Goal: Information Seeking & Learning: Learn about a topic

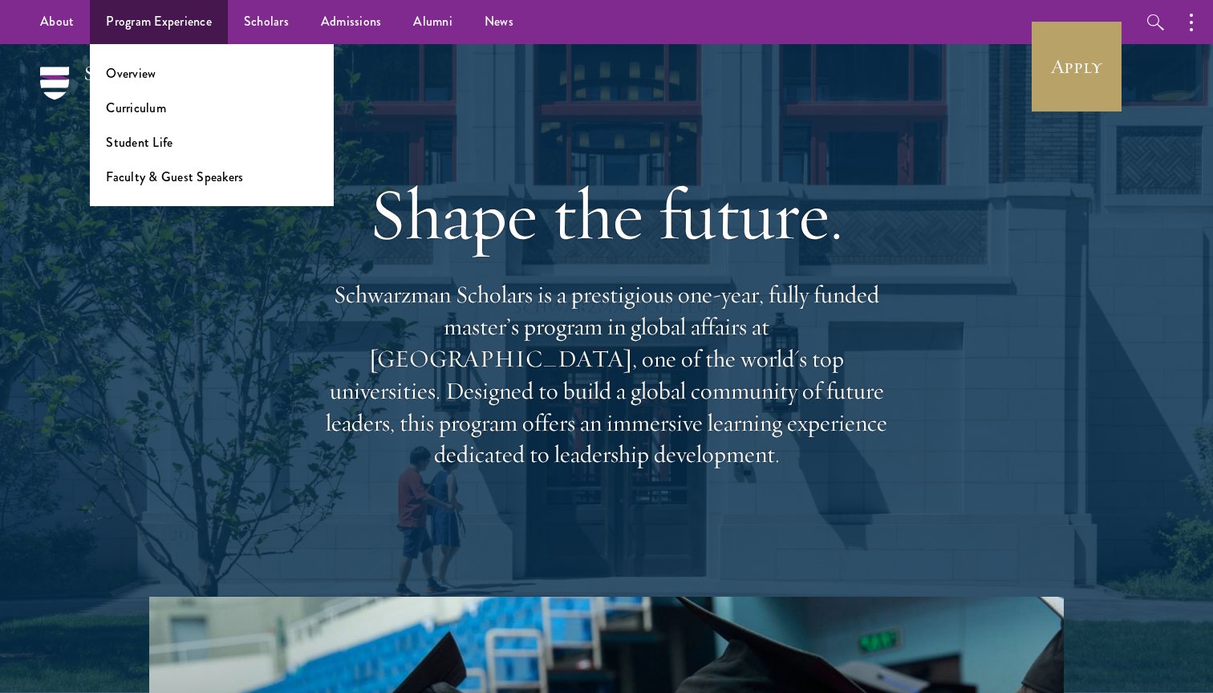
click at [152, 16] on link "Program Experience" at bounding box center [159, 22] width 138 height 44
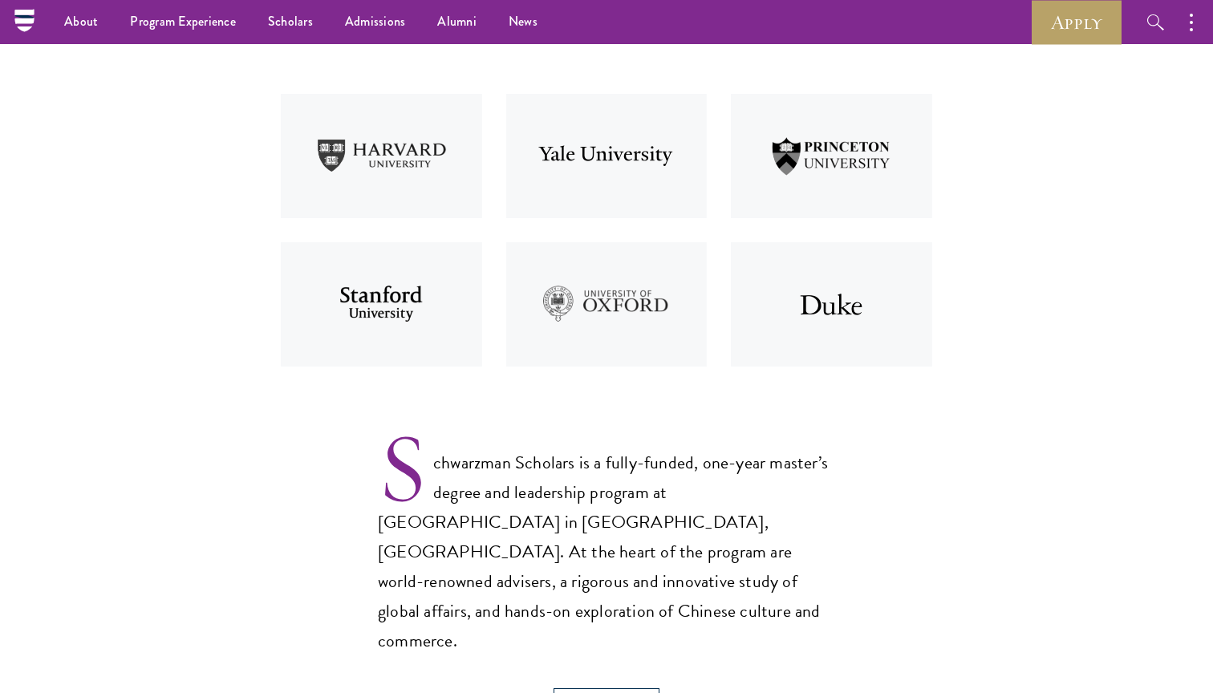
scroll to position [290, 0]
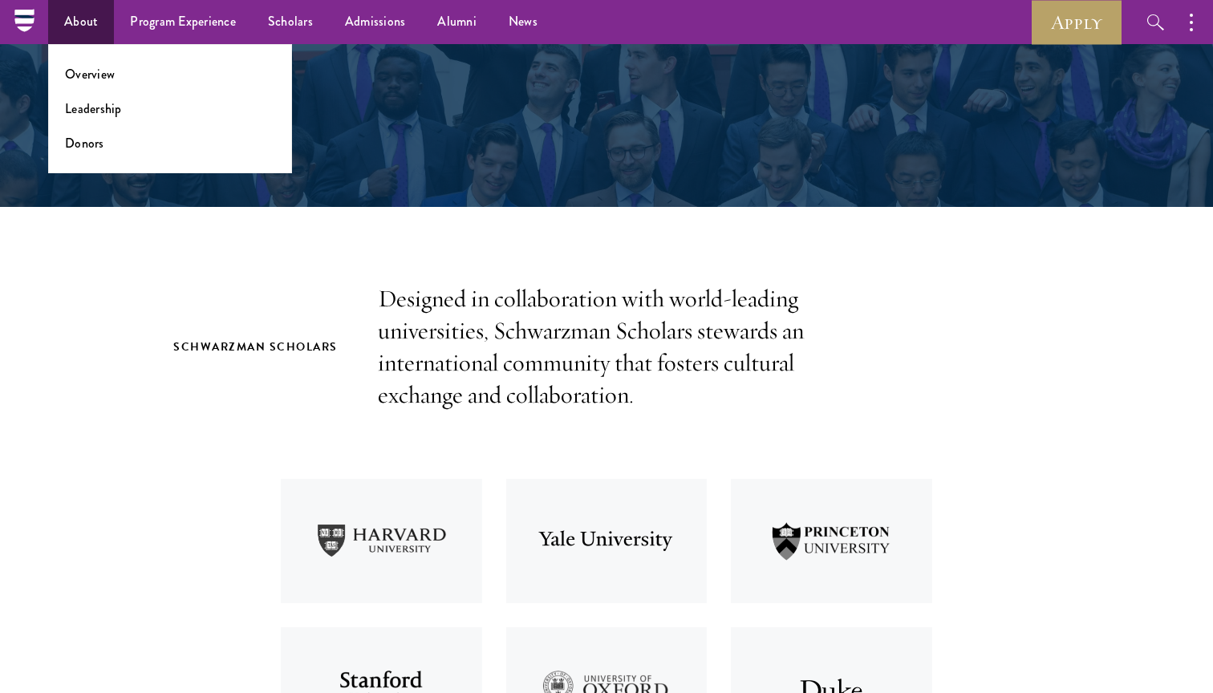
click at [57, 8] on link "About" at bounding box center [81, 22] width 66 height 44
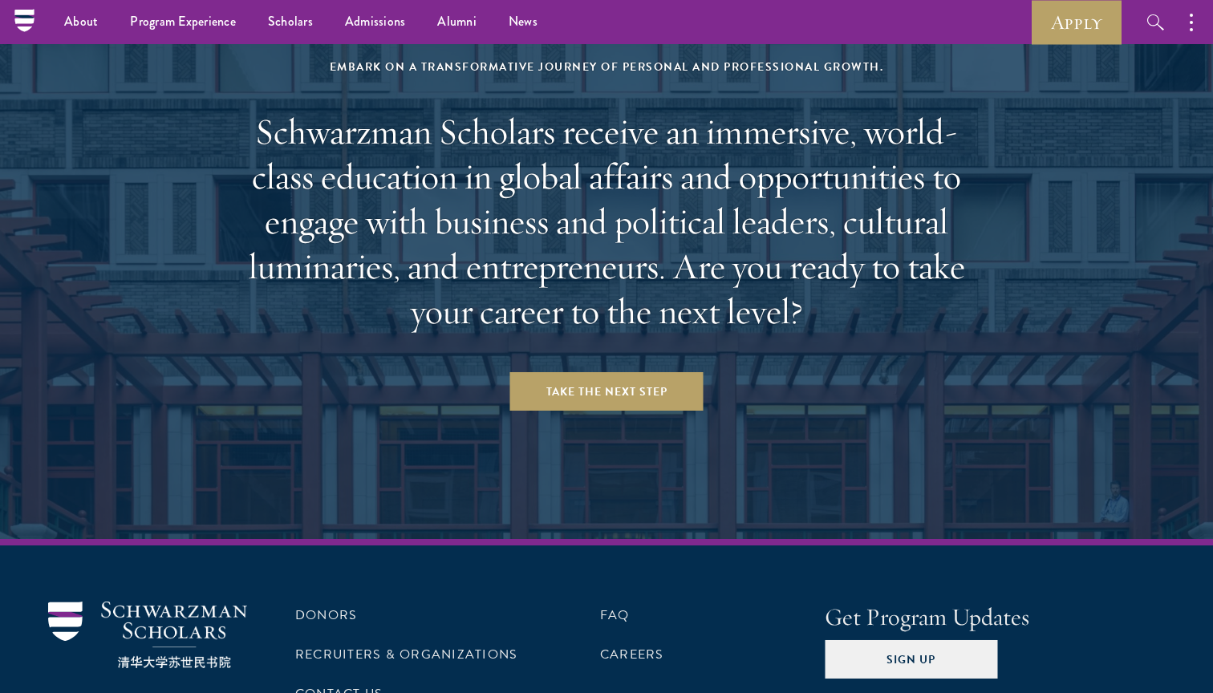
scroll to position [6630, 0]
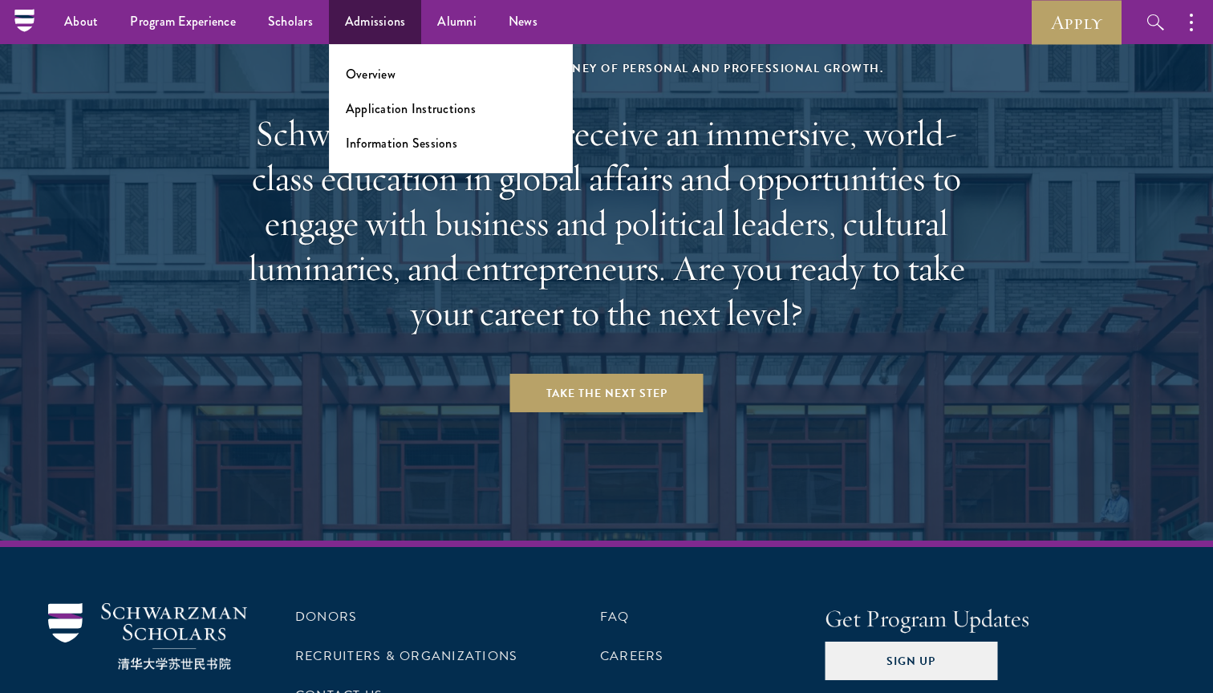
click at [375, 33] on link "Admissions" at bounding box center [375, 22] width 93 height 44
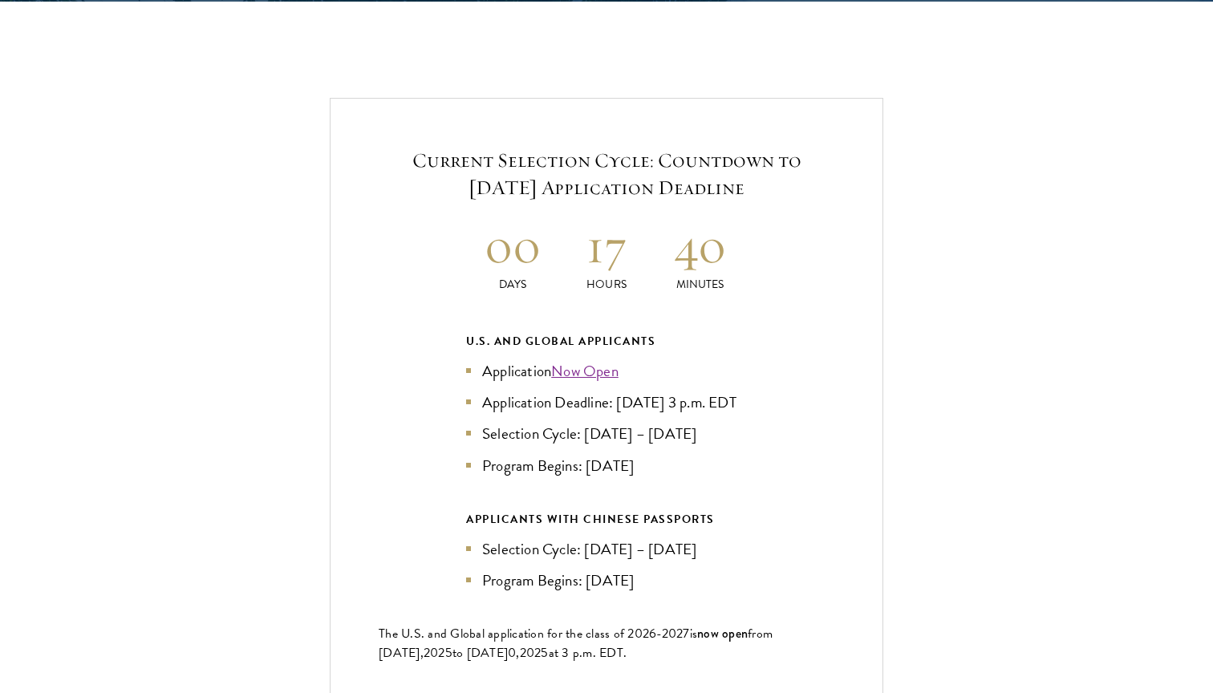
scroll to position [3386, 0]
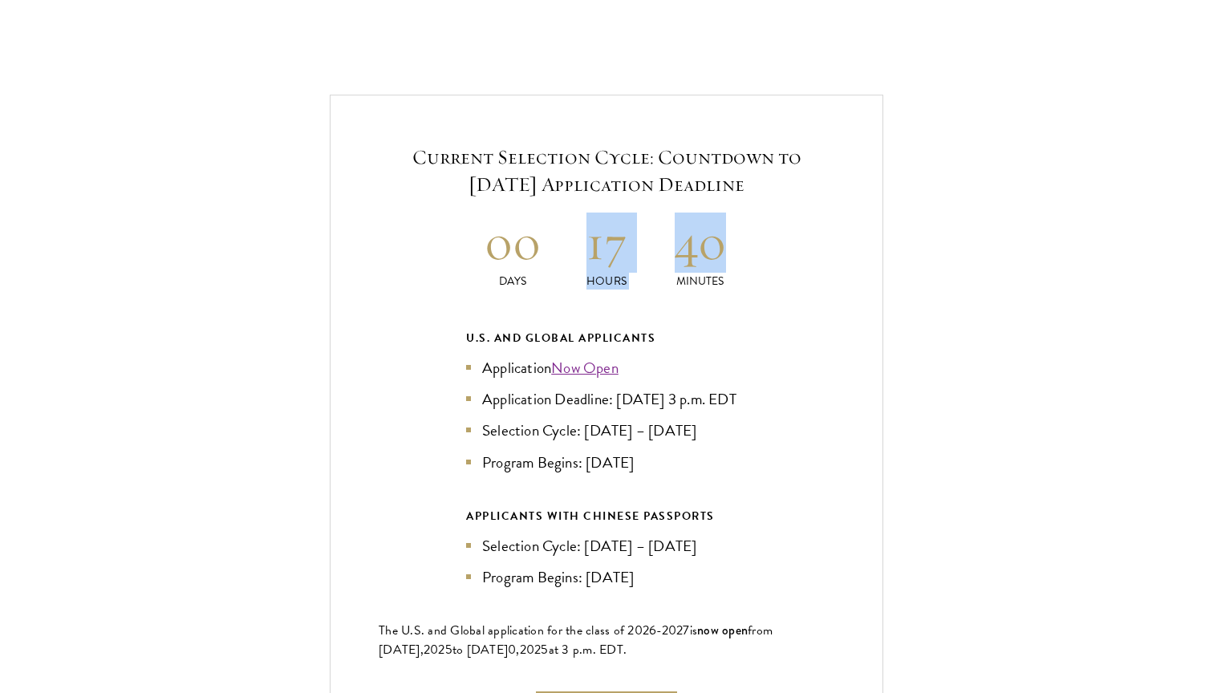
drag, startPoint x: 597, startPoint y: 197, endPoint x: 730, endPoint y: 211, distance: 134.0
click at [730, 213] on h2 "40" at bounding box center [700, 243] width 94 height 60
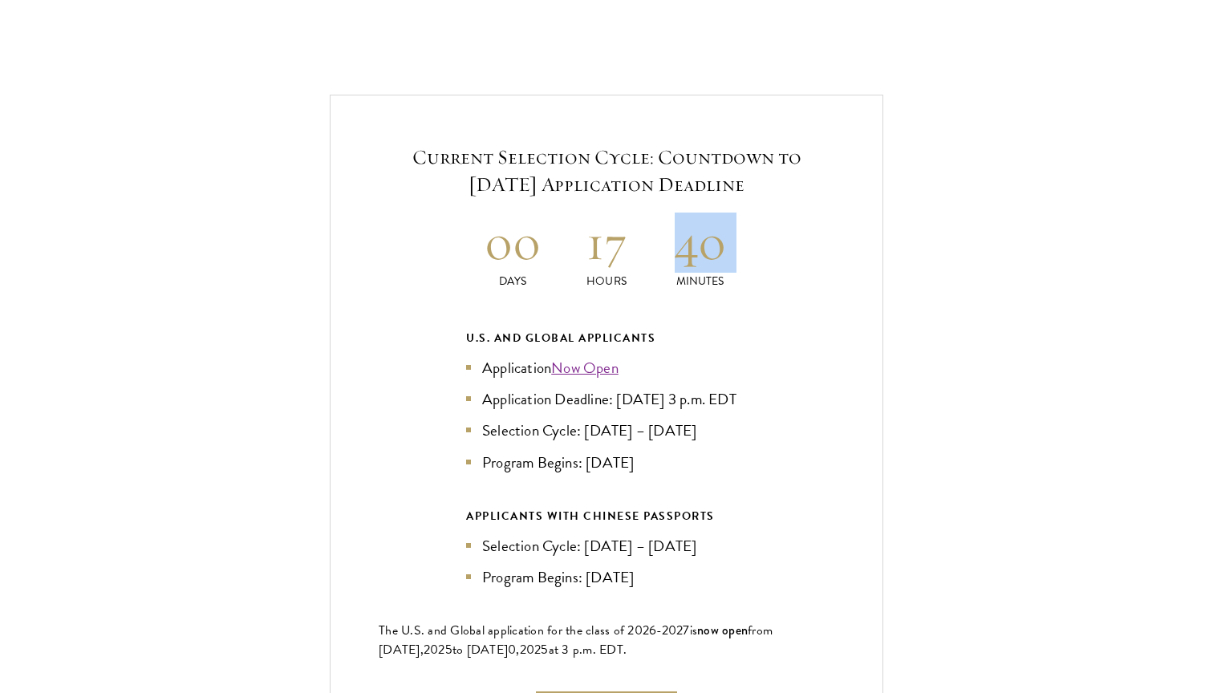
click at [730, 213] on h2 "40" at bounding box center [700, 243] width 94 height 60
click at [643, 213] on h2 "17" at bounding box center [607, 243] width 94 height 60
click at [616, 213] on h2 "17" at bounding box center [607, 243] width 94 height 60
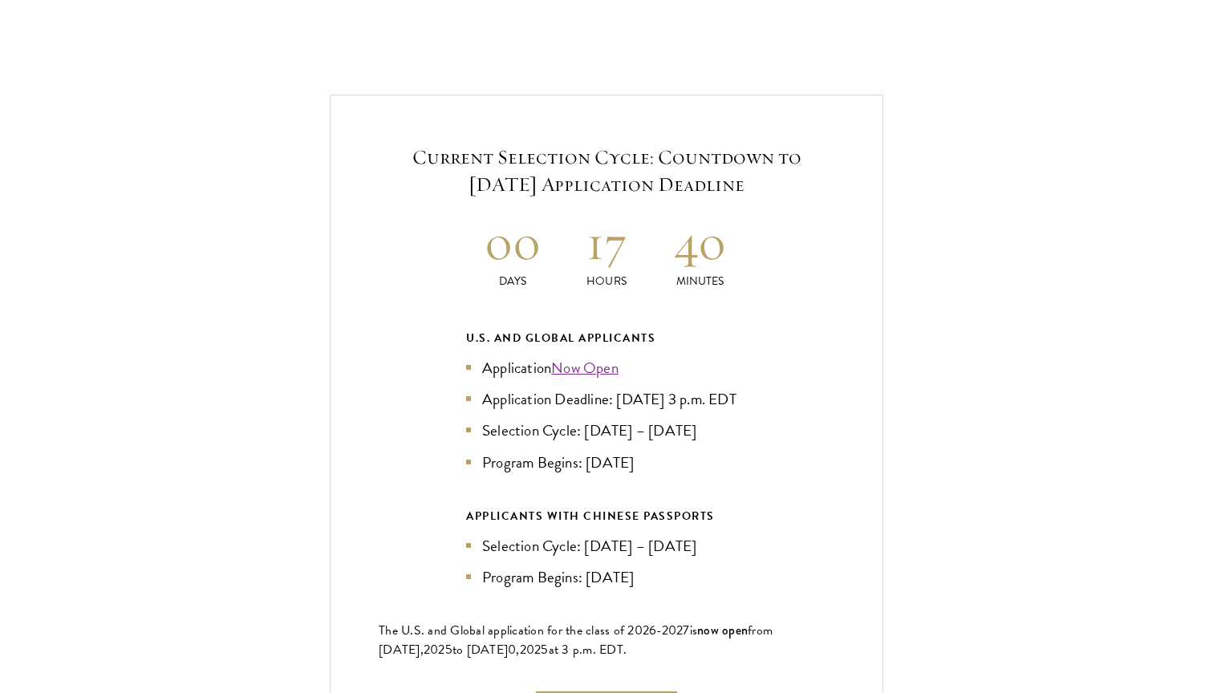
click at [616, 213] on h2 "17" at bounding box center [607, 243] width 94 height 60
click at [707, 216] on h2 "40" at bounding box center [700, 243] width 94 height 60
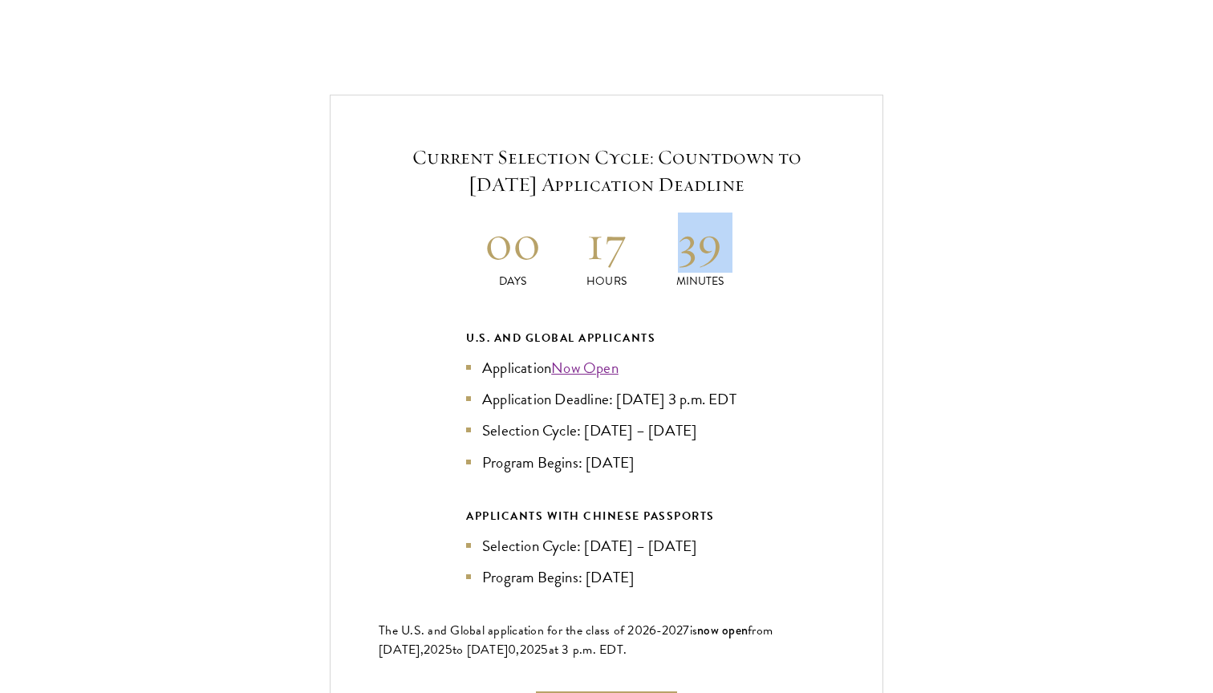
click at [829, 298] on div "Current Selection Cycle: Countdown to September 10, 2025 Application Deadline 0…" at bounding box center [607, 436] width 554 height 683
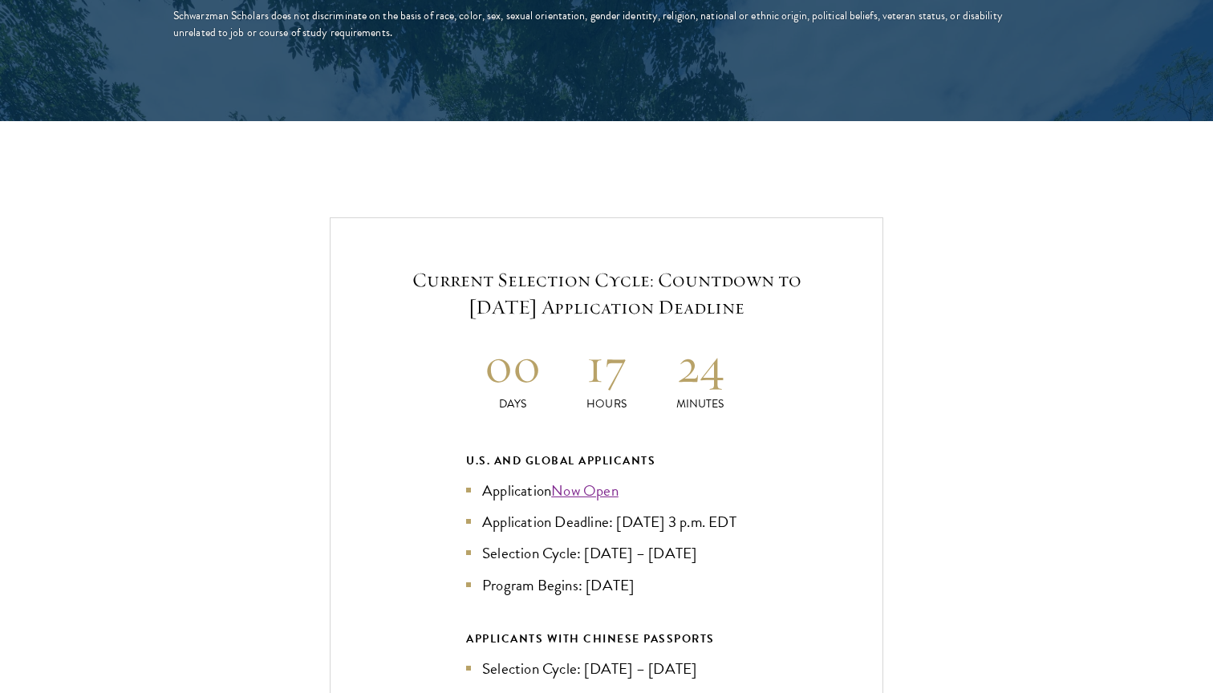
scroll to position [3291, 0]
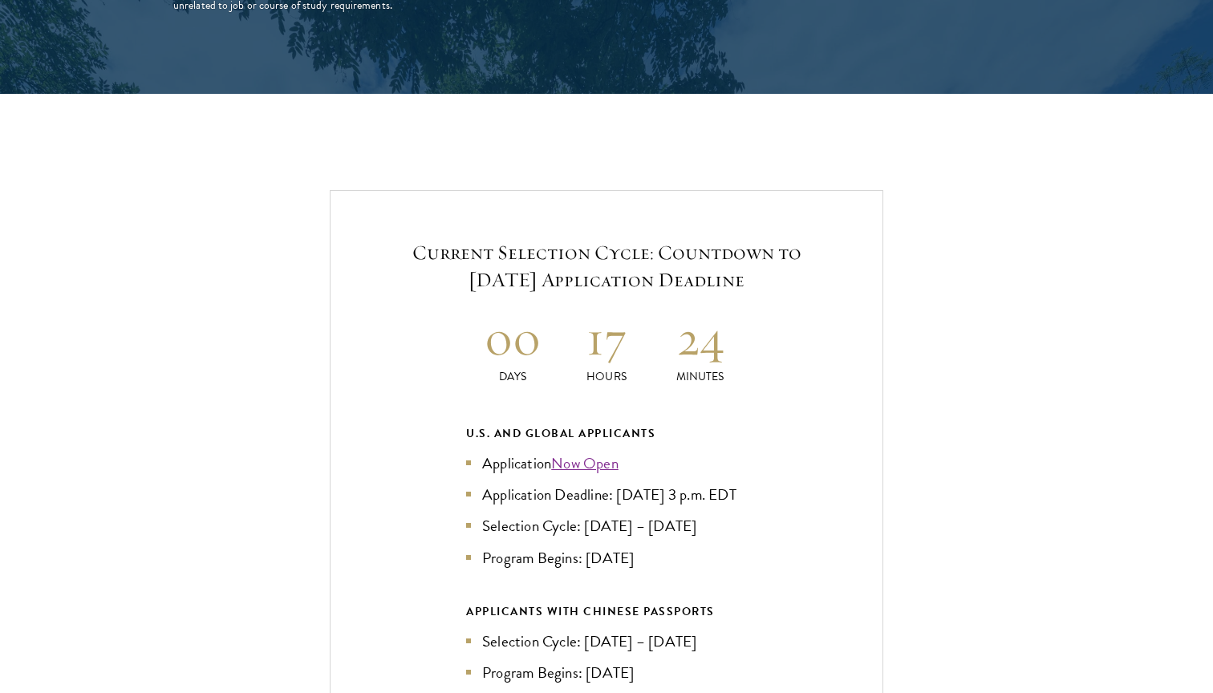
click at [700, 308] on h2 "24" at bounding box center [700, 338] width 94 height 60
click at [696, 308] on h2 "23" at bounding box center [700, 338] width 94 height 60
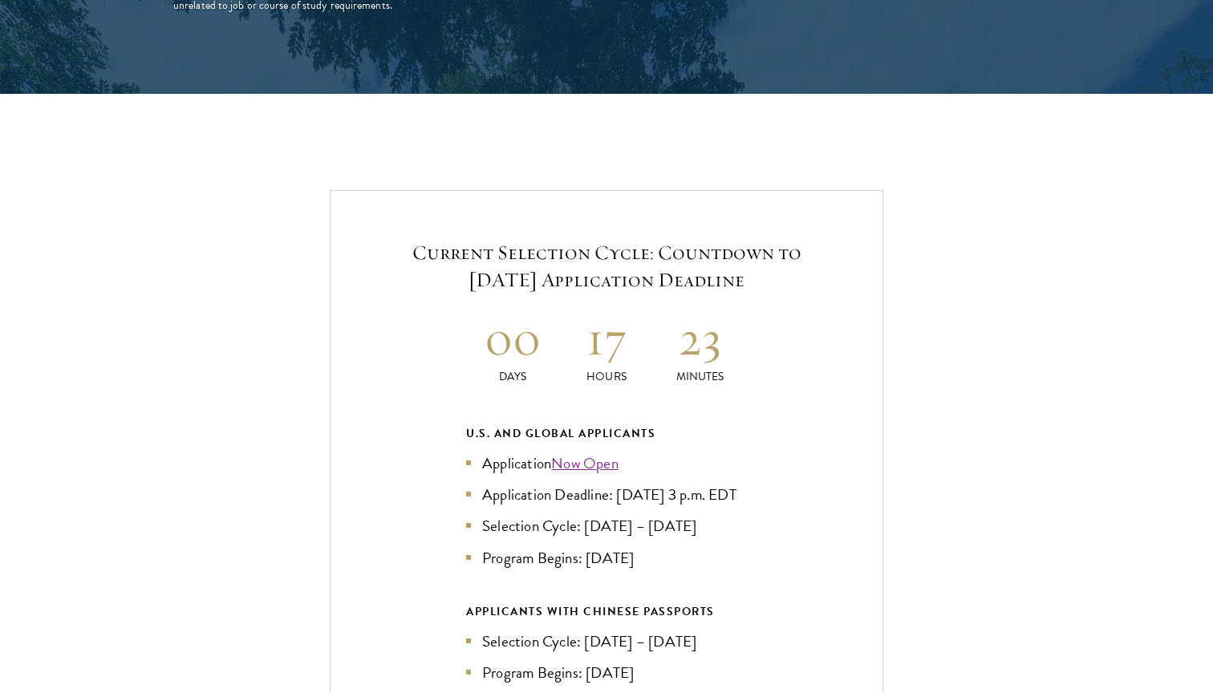
click at [696, 308] on h2 "23" at bounding box center [700, 338] width 94 height 60
